Goal: Transaction & Acquisition: Book appointment/travel/reservation

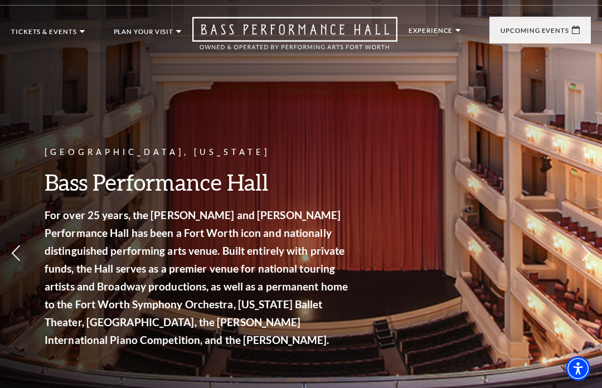
scroll to position [24, 0]
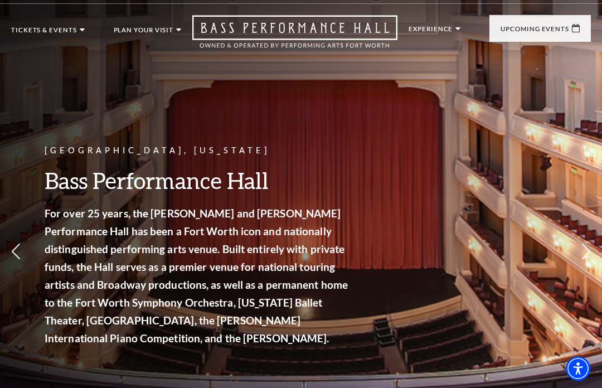
click at [232, 255] on span "View Events" at bounding box center [225, 262] width 59 height 14
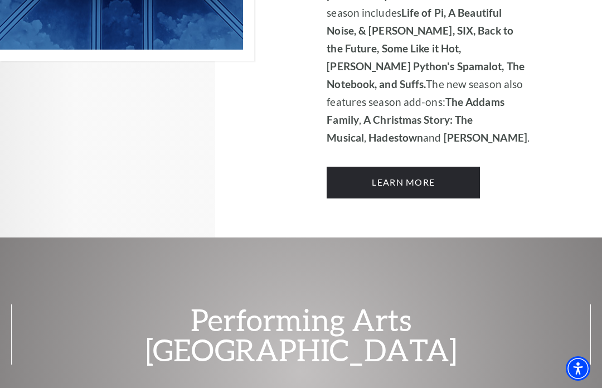
scroll to position [1053, 0]
click at [418, 167] on link "Learn More" at bounding box center [403, 182] width 153 height 31
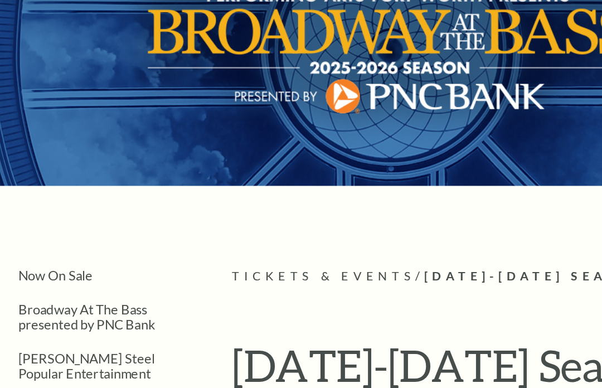
scroll to position [75, 0]
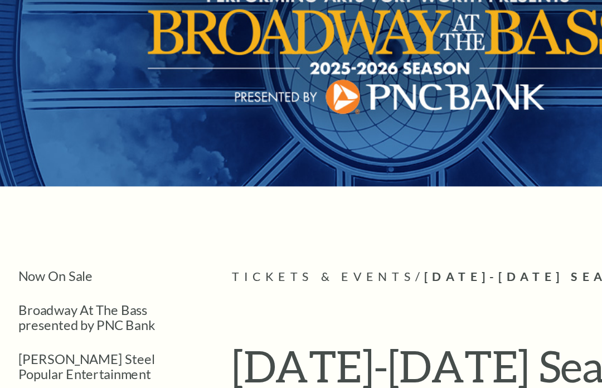
click at [46, 194] on link "Now On Sale" at bounding box center [70, 190] width 51 height 11
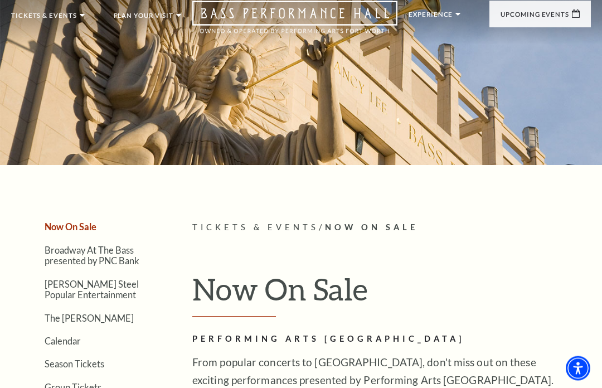
scroll to position [42, 0]
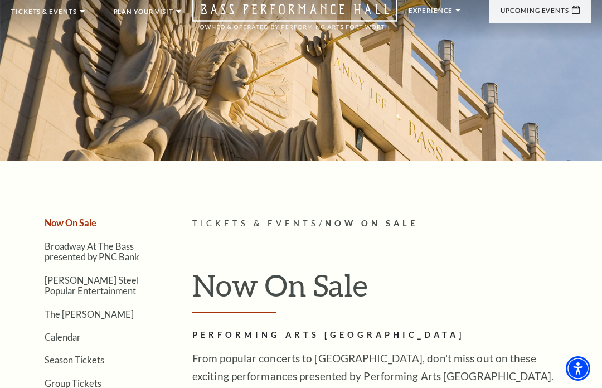
click at [85, 195] on link "[PERSON_NAME]'s The Music of Queen wth the FWSO" at bounding box center [77, 193] width 112 height 50
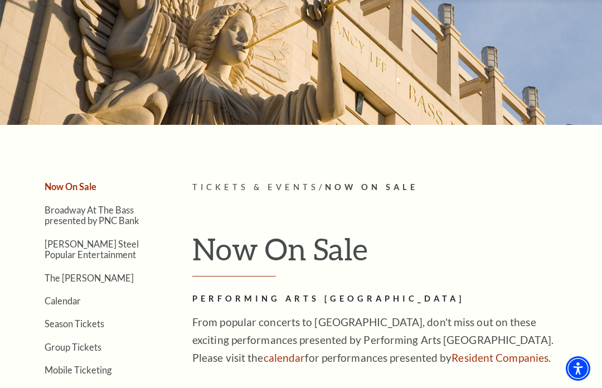
scroll to position [81, 0]
